Goal: Task Accomplishment & Management: Manage account settings

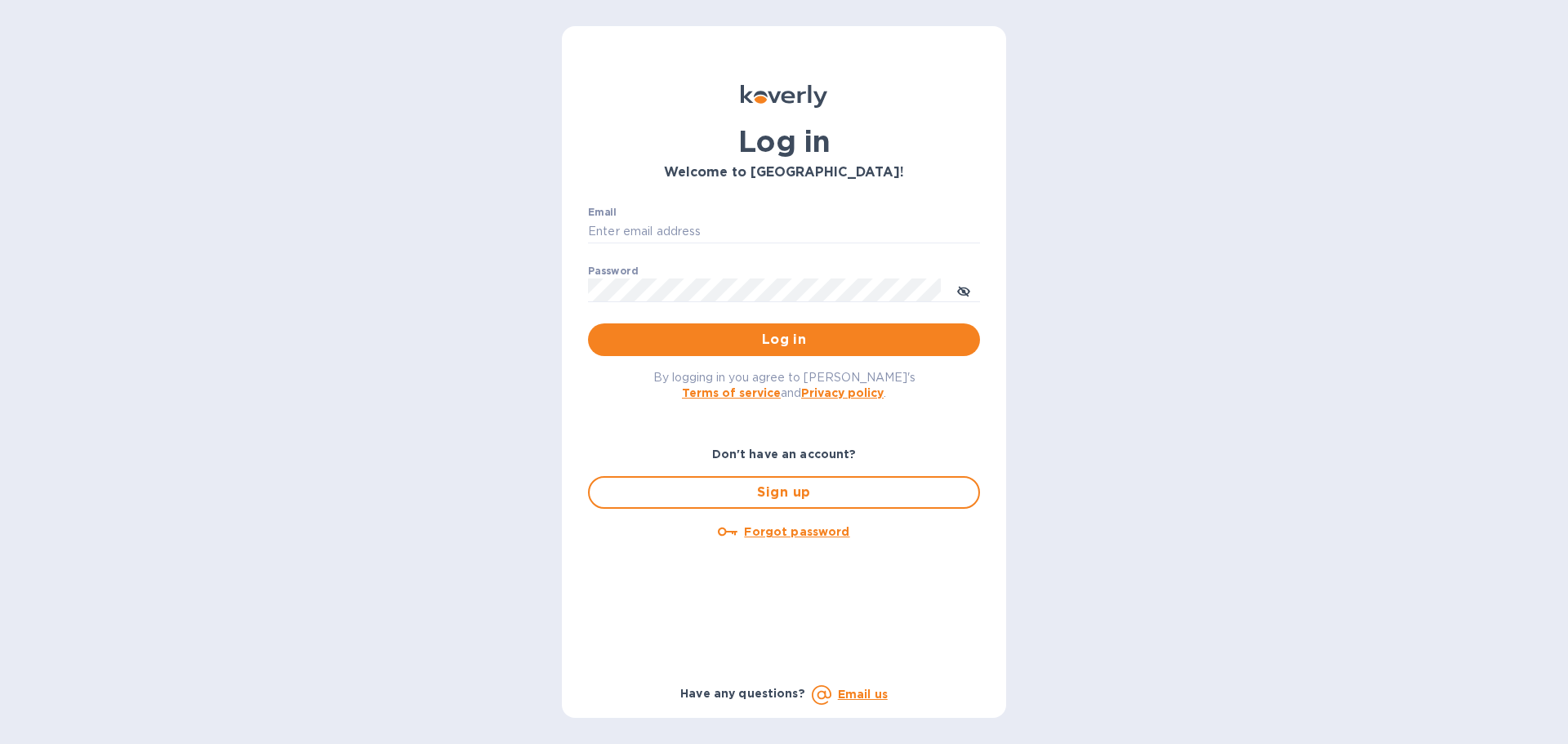
type input "accounting@naturahealthproducts.com"
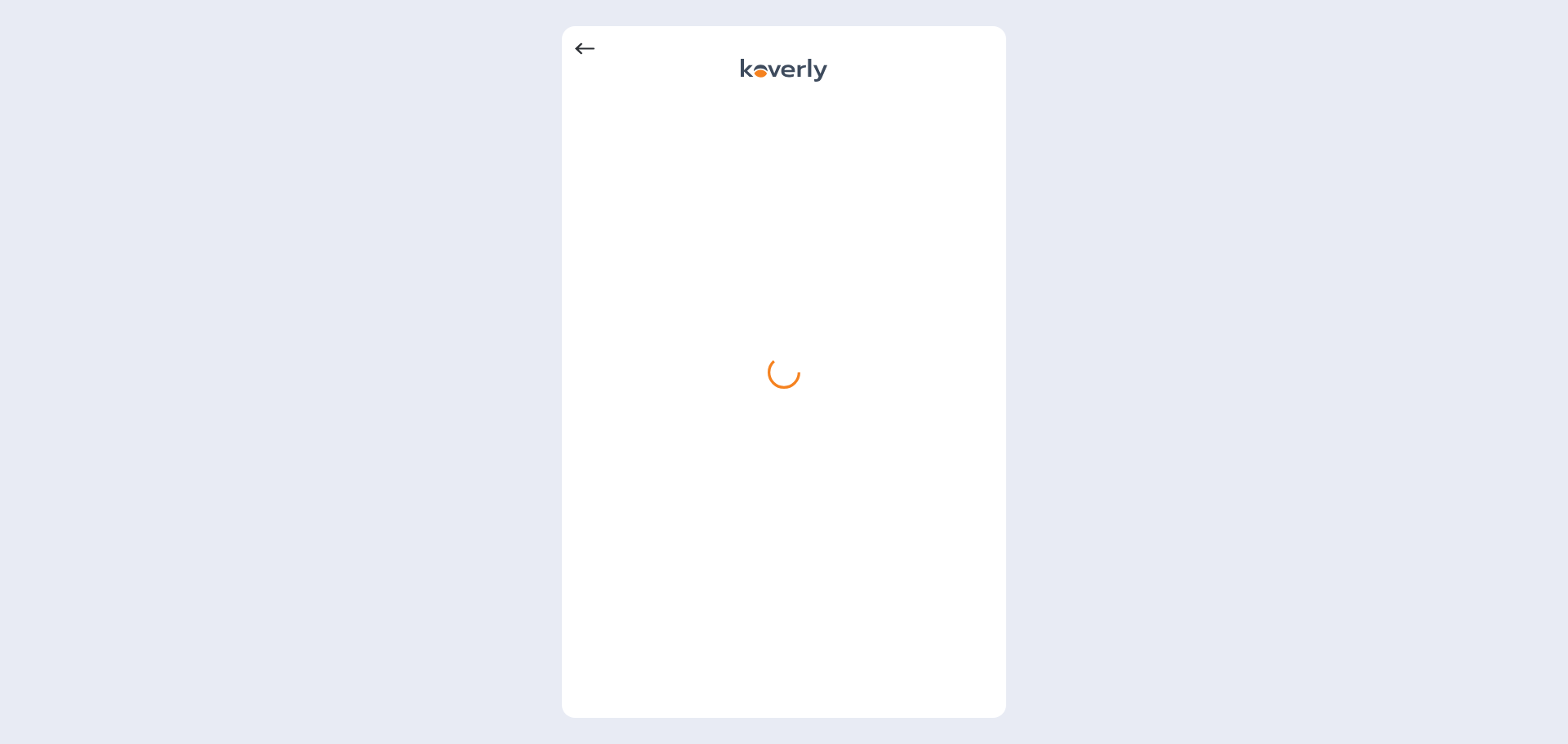
click at [1190, 309] on div at bounding box center [784, 372] width 1568 height 744
click at [955, 410] on div at bounding box center [784, 401] width 419 height 607
click at [1092, 408] on div at bounding box center [784, 372] width 1568 height 744
click at [1056, 374] on div at bounding box center [784, 372] width 1568 height 744
click at [833, 319] on div at bounding box center [784, 401] width 419 height 607
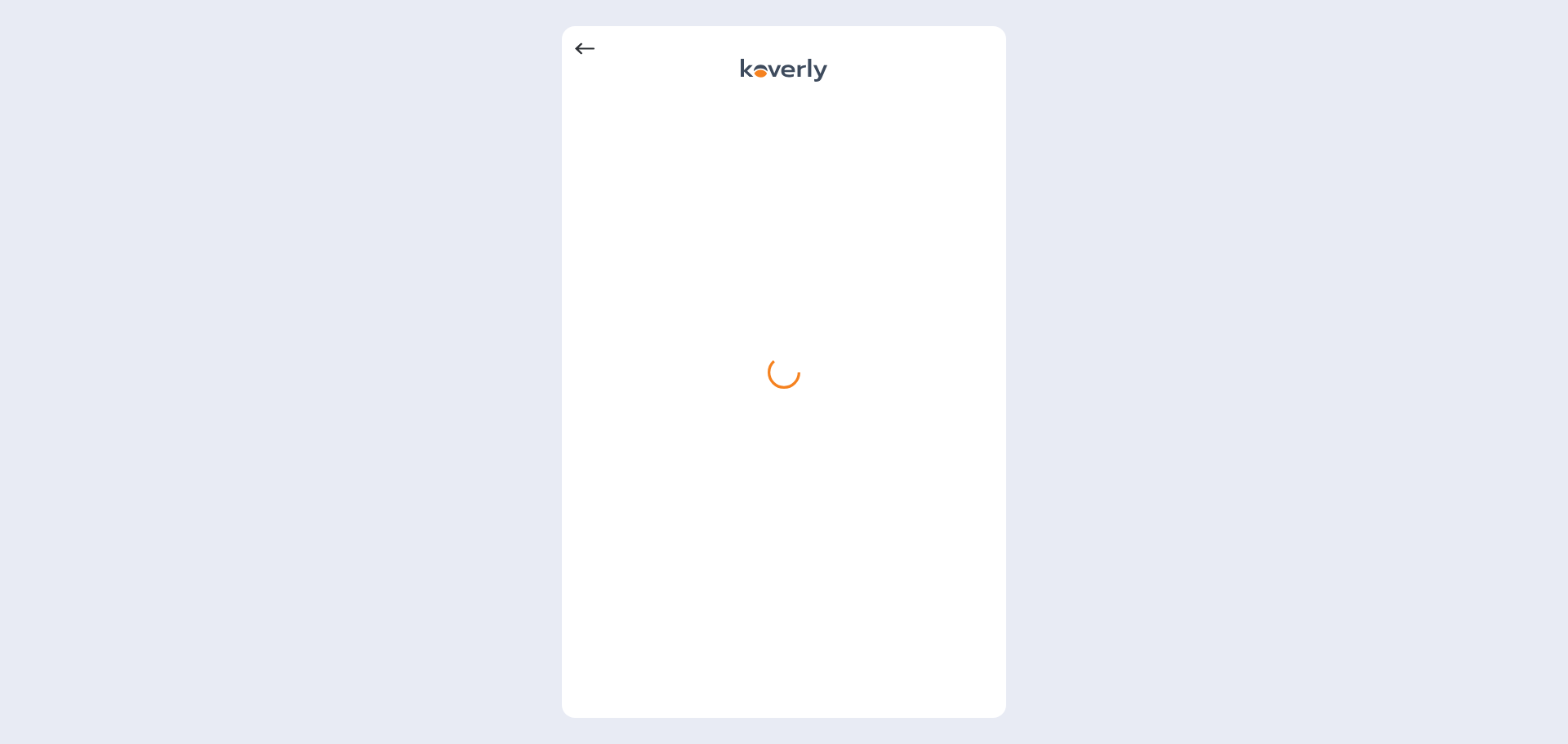
click at [916, 135] on div at bounding box center [784, 401] width 419 height 607
click at [788, 72] on icon at bounding box center [784, 70] width 87 height 23
click at [384, 478] on div at bounding box center [784, 372] width 1568 height 744
click at [350, 335] on div at bounding box center [784, 372] width 1568 height 744
click at [580, 52] on icon at bounding box center [584, 49] width 20 height 11
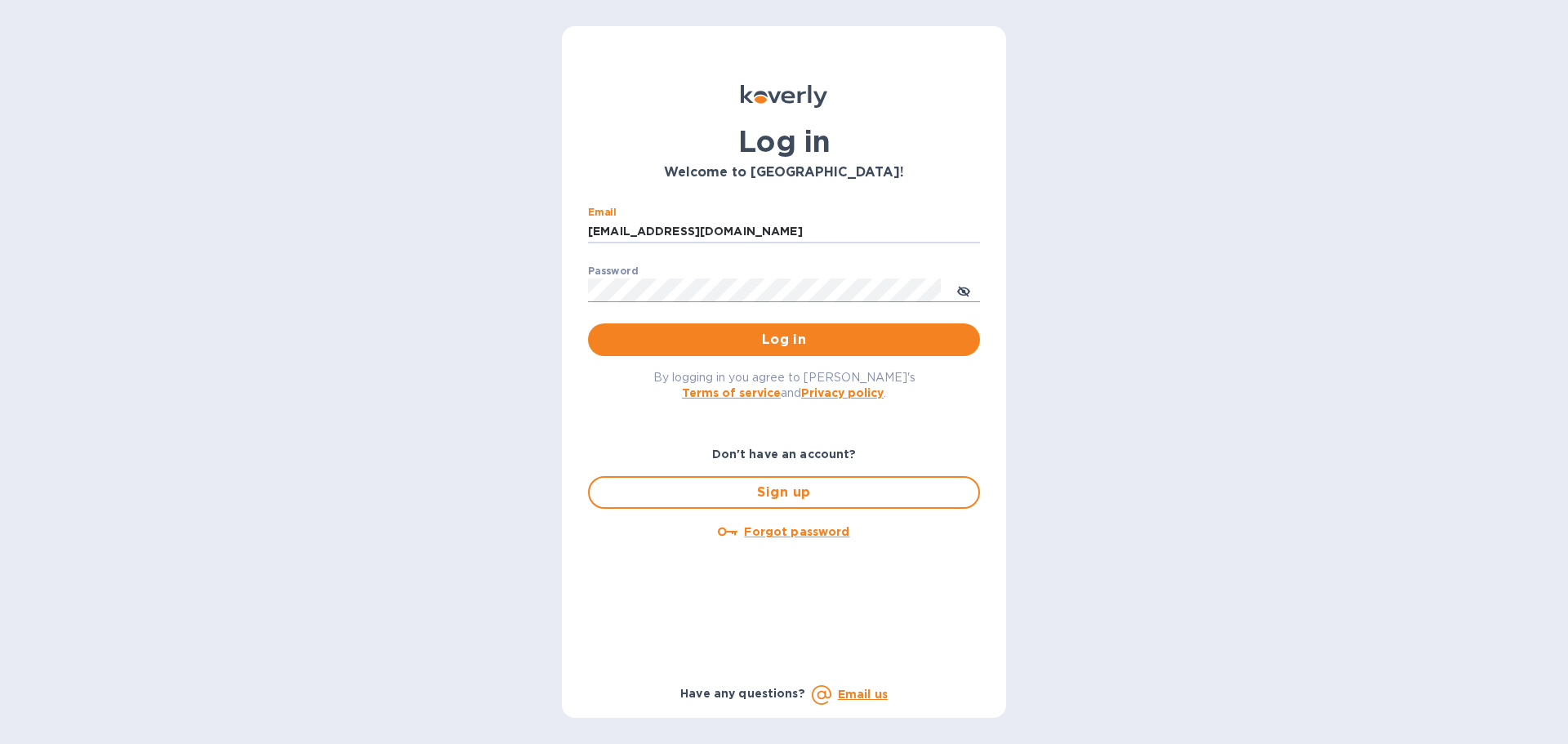
click at [961, 289] on icon "toggle password visibility" at bounding box center [964, 291] width 10 height 10
click at [849, 343] on span "Log in" at bounding box center [784, 340] width 366 height 20
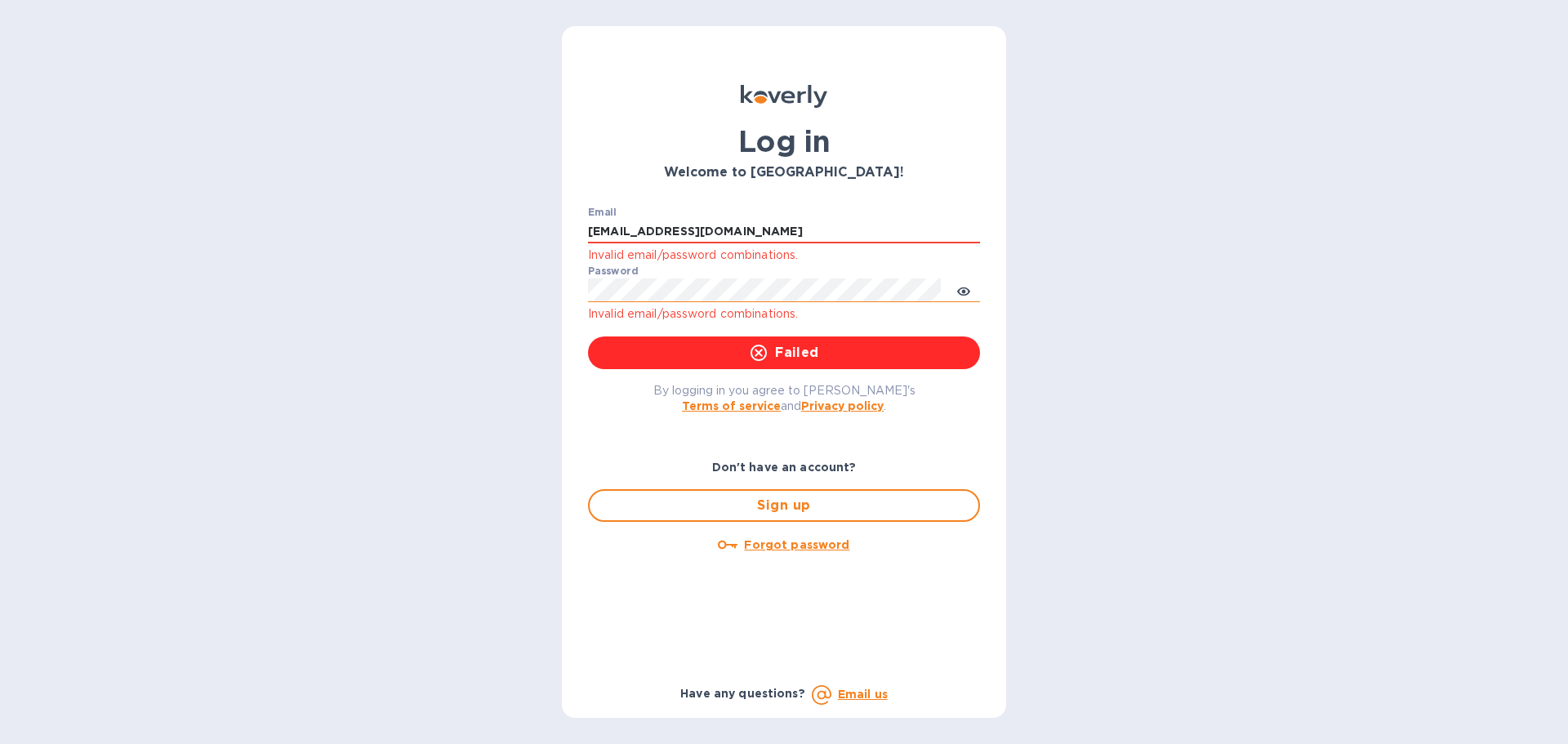
type input "[EMAIL_ADDRESS][DOMAIN_NAME]"
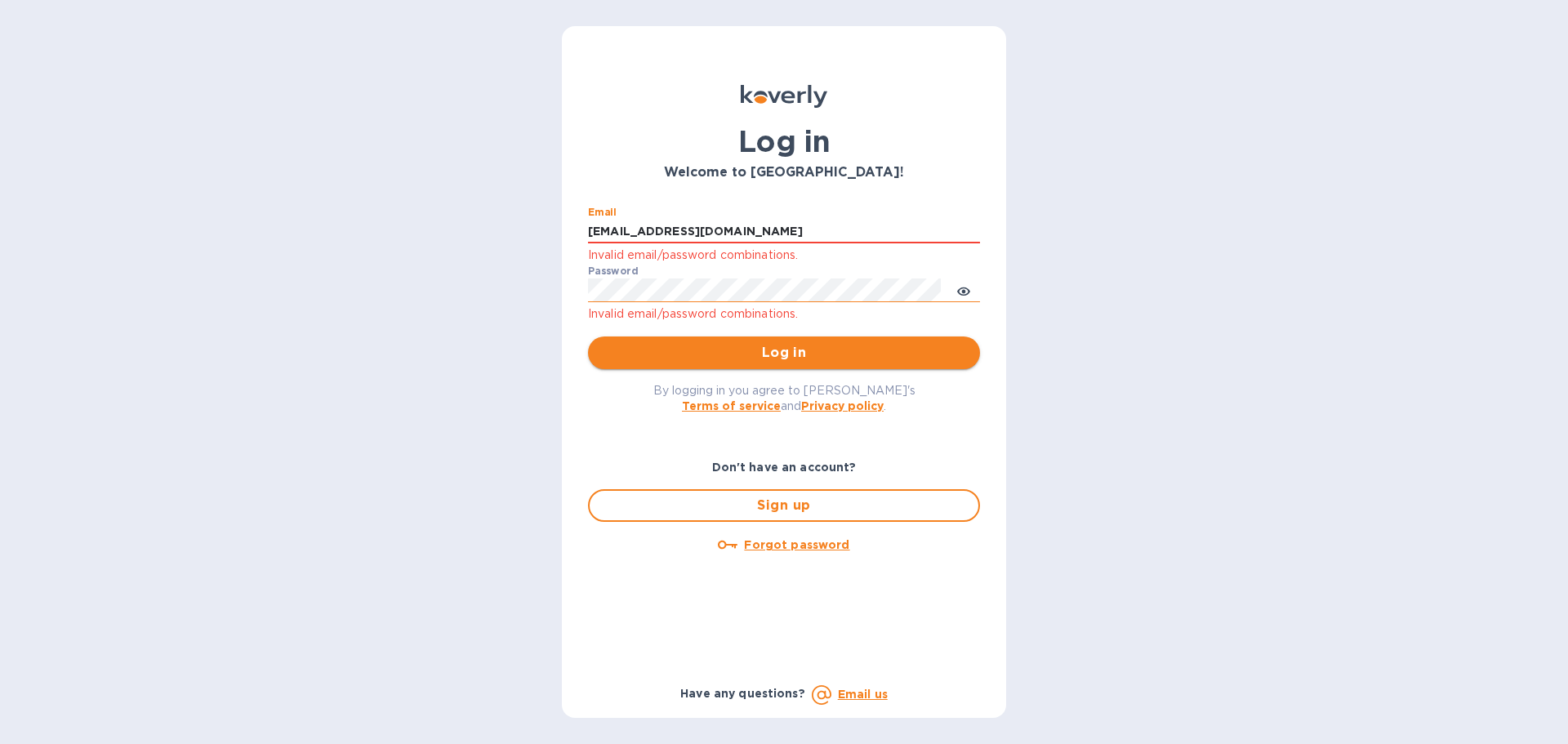
click at [780, 353] on span "Log in" at bounding box center [784, 353] width 366 height 20
